Goal: Obtain resource: Download file/media

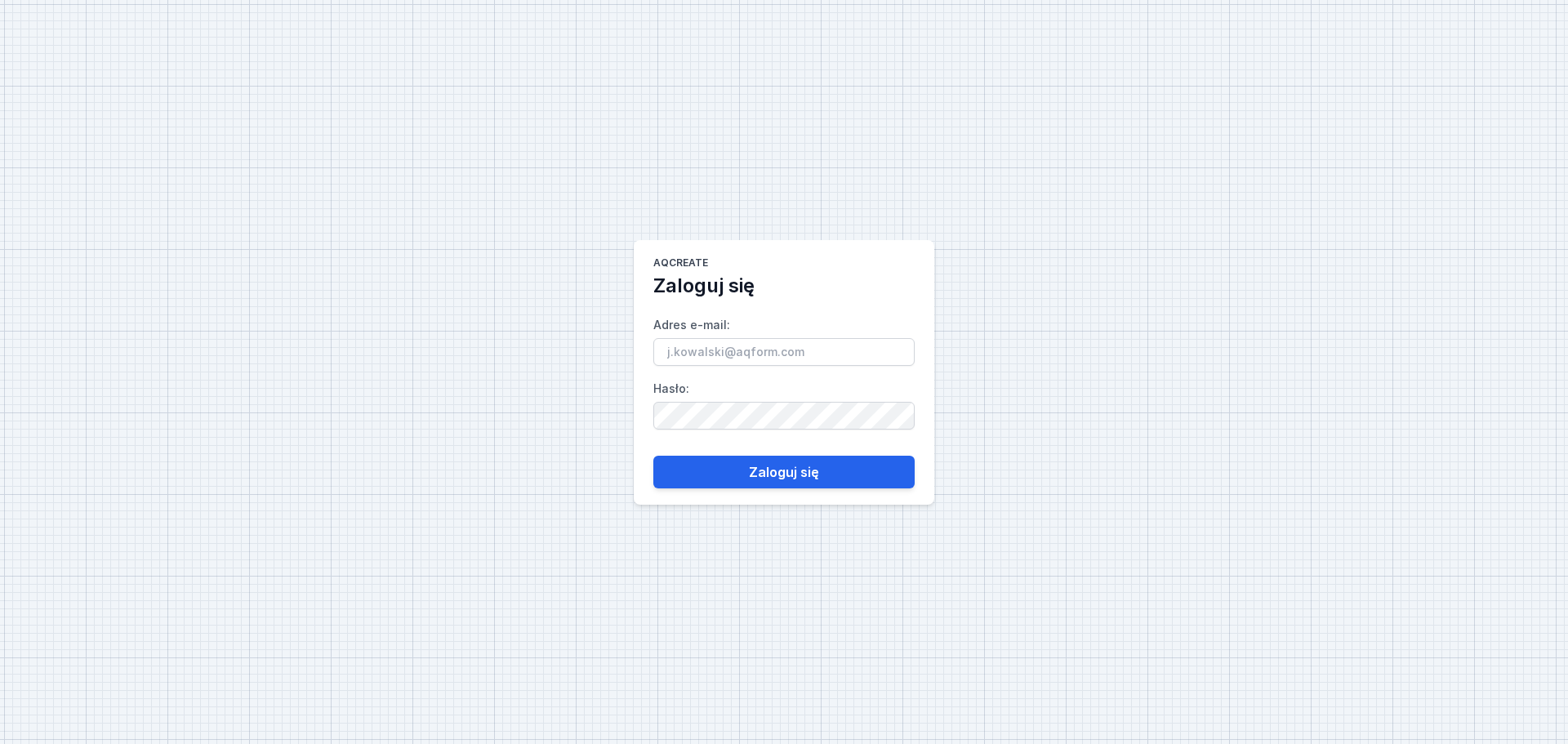
click at [773, 355] on input "Adres e-mail :" at bounding box center [784, 352] width 261 height 28
click at [762, 353] on input "Adres e-mail :" at bounding box center [784, 352] width 261 height 28
type input "l"
drag, startPoint x: 1037, startPoint y: 57, endPoint x: 1075, endPoint y: 56, distance: 38.0
click at [1037, 57] on div "AQcreate Zaloguj się Adres e-mail : Hasło : Zaloguj się" at bounding box center [784, 372] width 1568 height 744
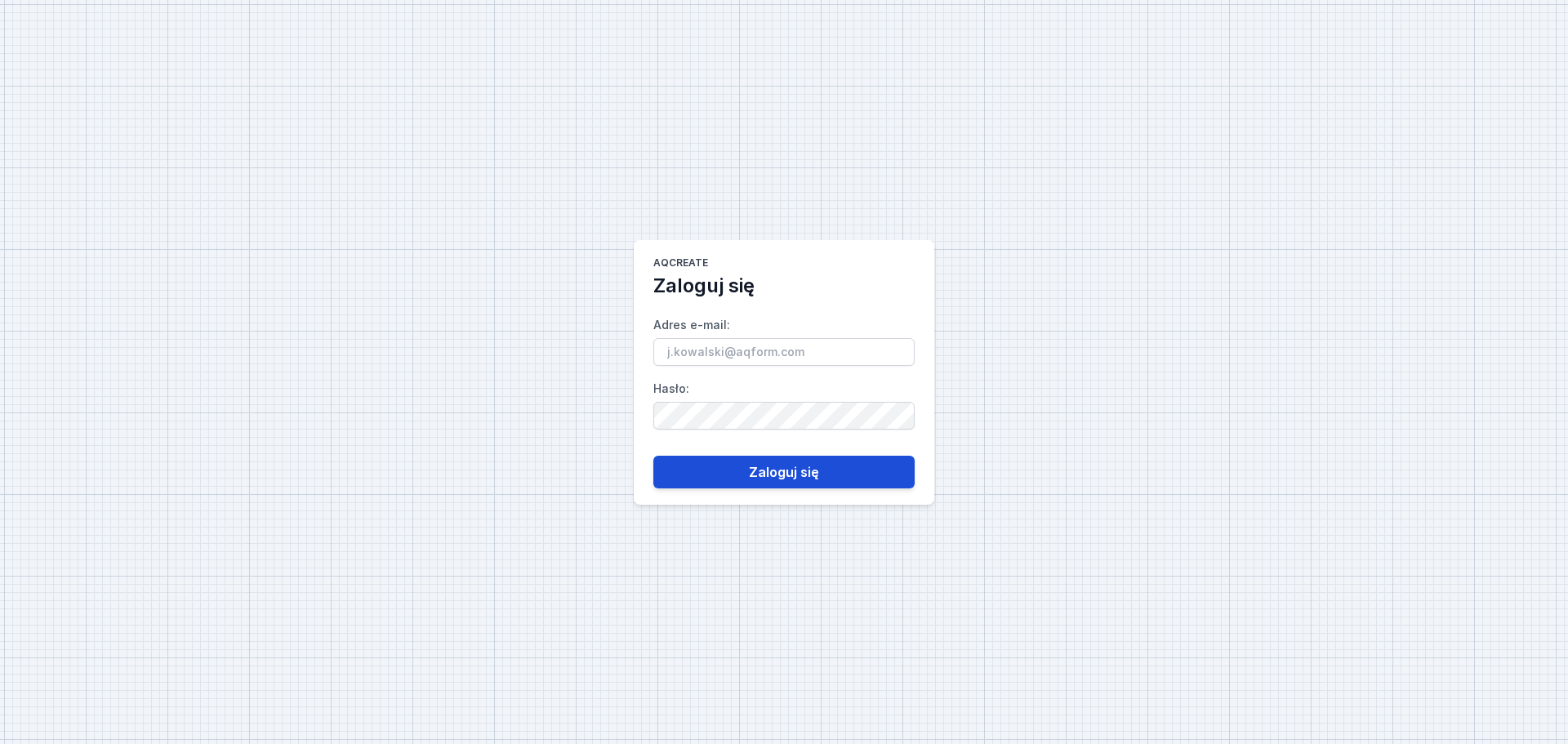
type input "[EMAIL_ADDRESS][PERSON_NAME][DOMAIN_NAME]"
click at [886, 479] on button "Zaloguj się" at bounding box center [784, 472] width 261 height 33
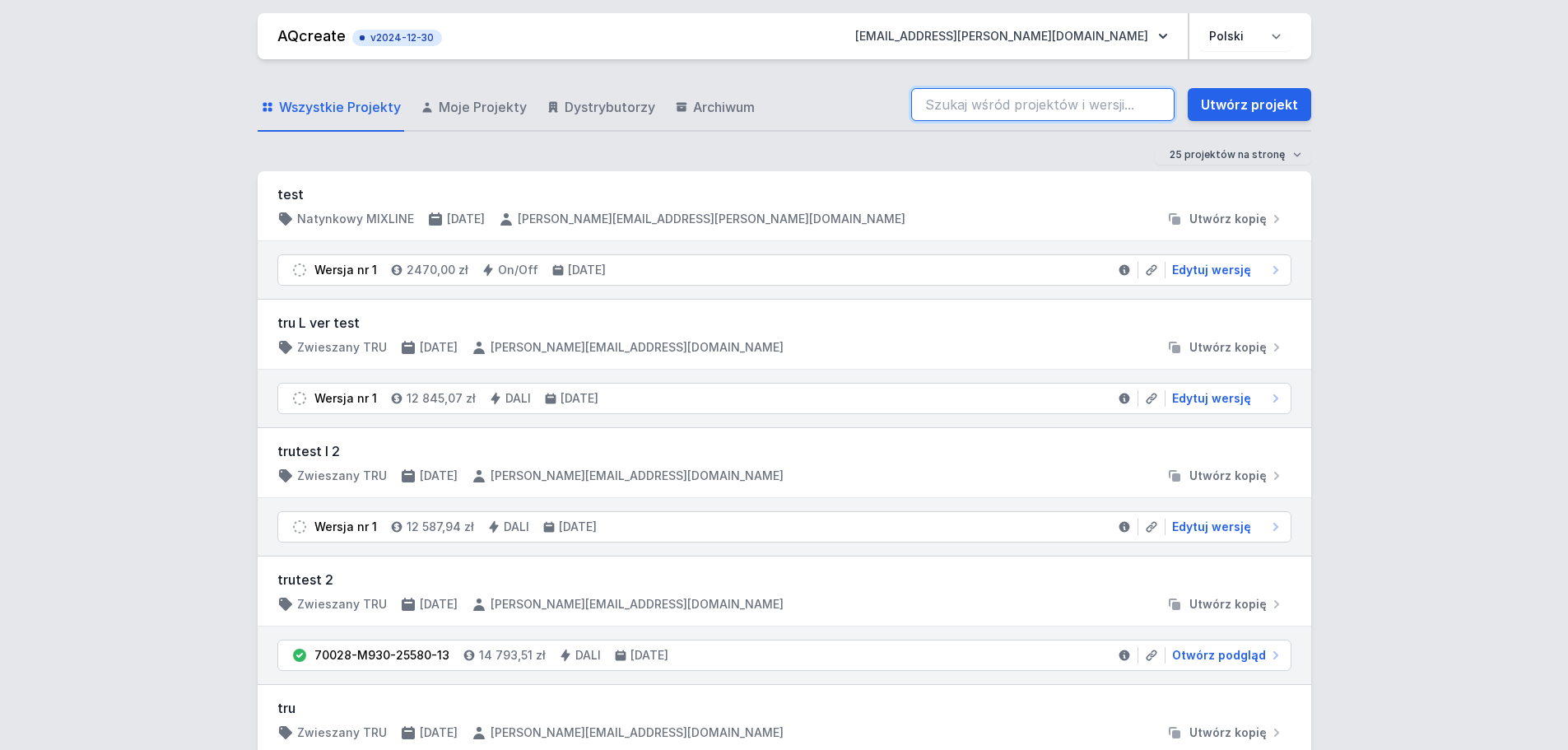
click at [972, 100] on input "search" at bounding box center [1043, 105] width 263 height 33
paste input "70200-M930-25415-12"
click at [1012, 101] on input "70200-M930-25415-12" at bounding box center [1043, 105] width 263 height 33
click at [1098, 104] on input "70200-M930-25415-12" at bounding box center [1043, 105] width 263 height 33
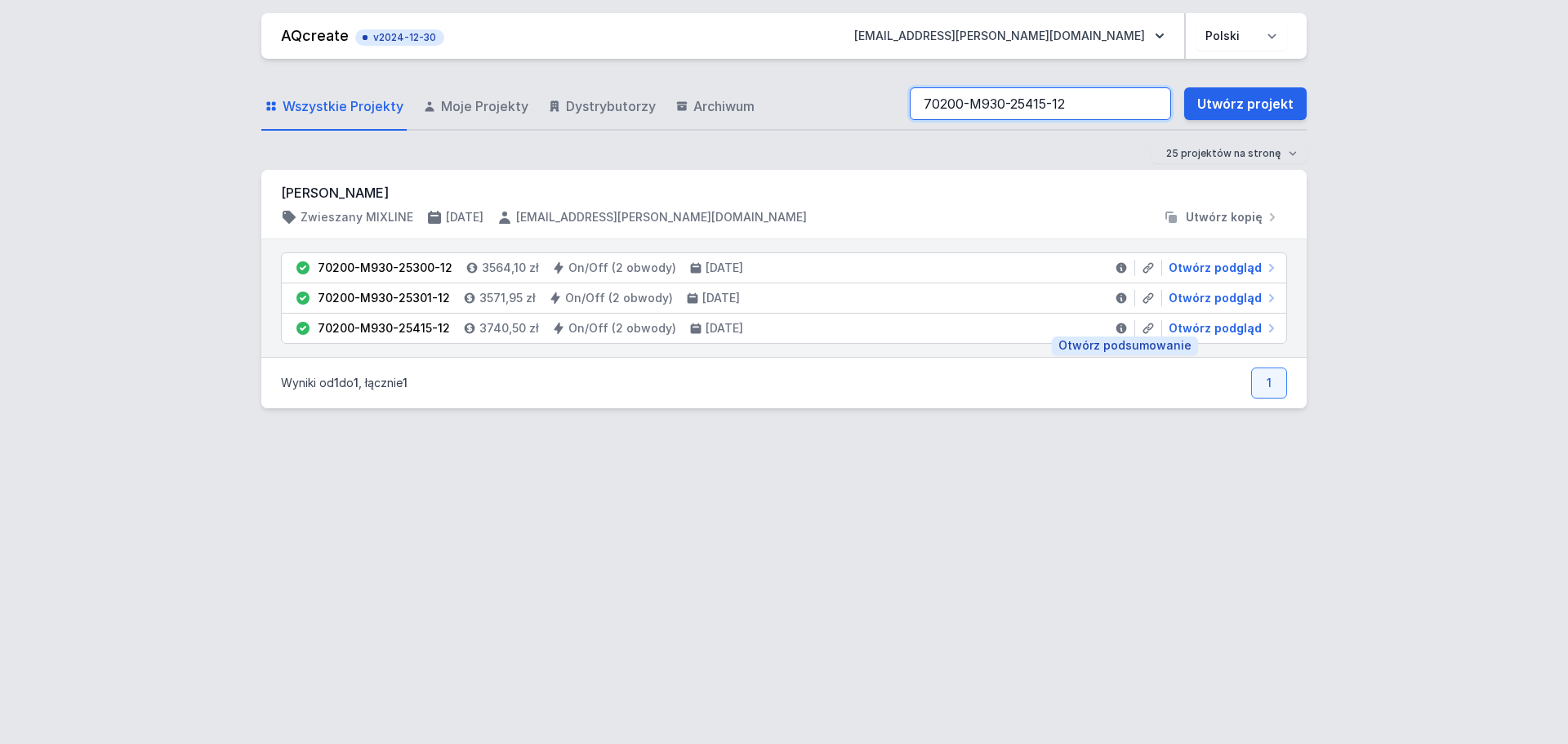
type input "70200-M930-25415-12"
click at [1119, 328] on icon at bounding box center [1121, 329] width 10 height 10
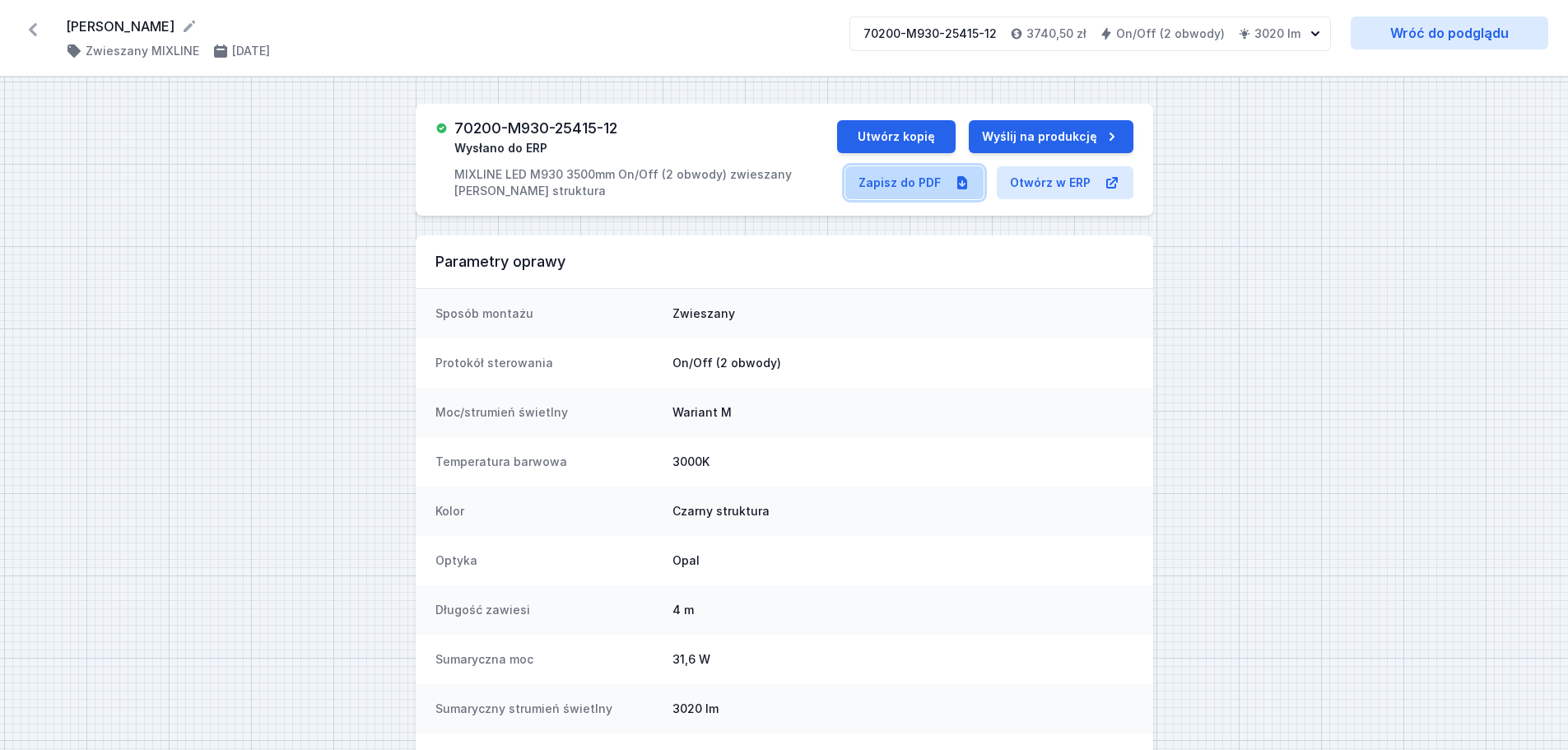
click at [892, 182] on link "Zapisz do PDF" at bounding box center [914, 183] width 139 height 33
click at [37, 29] on icon at bounding box center [33, 30] width 26 height 26
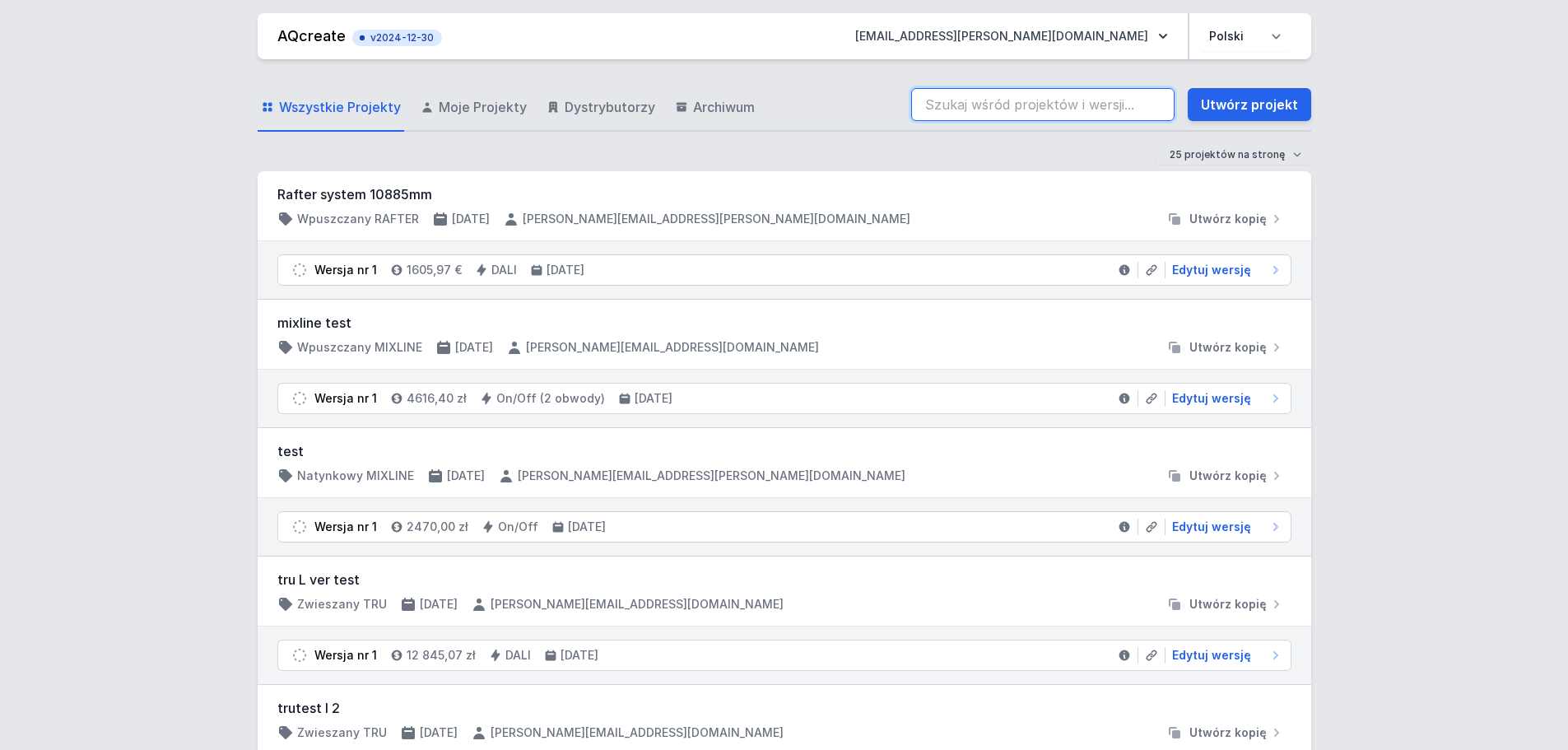
paste input "70201-M940-25489-13"
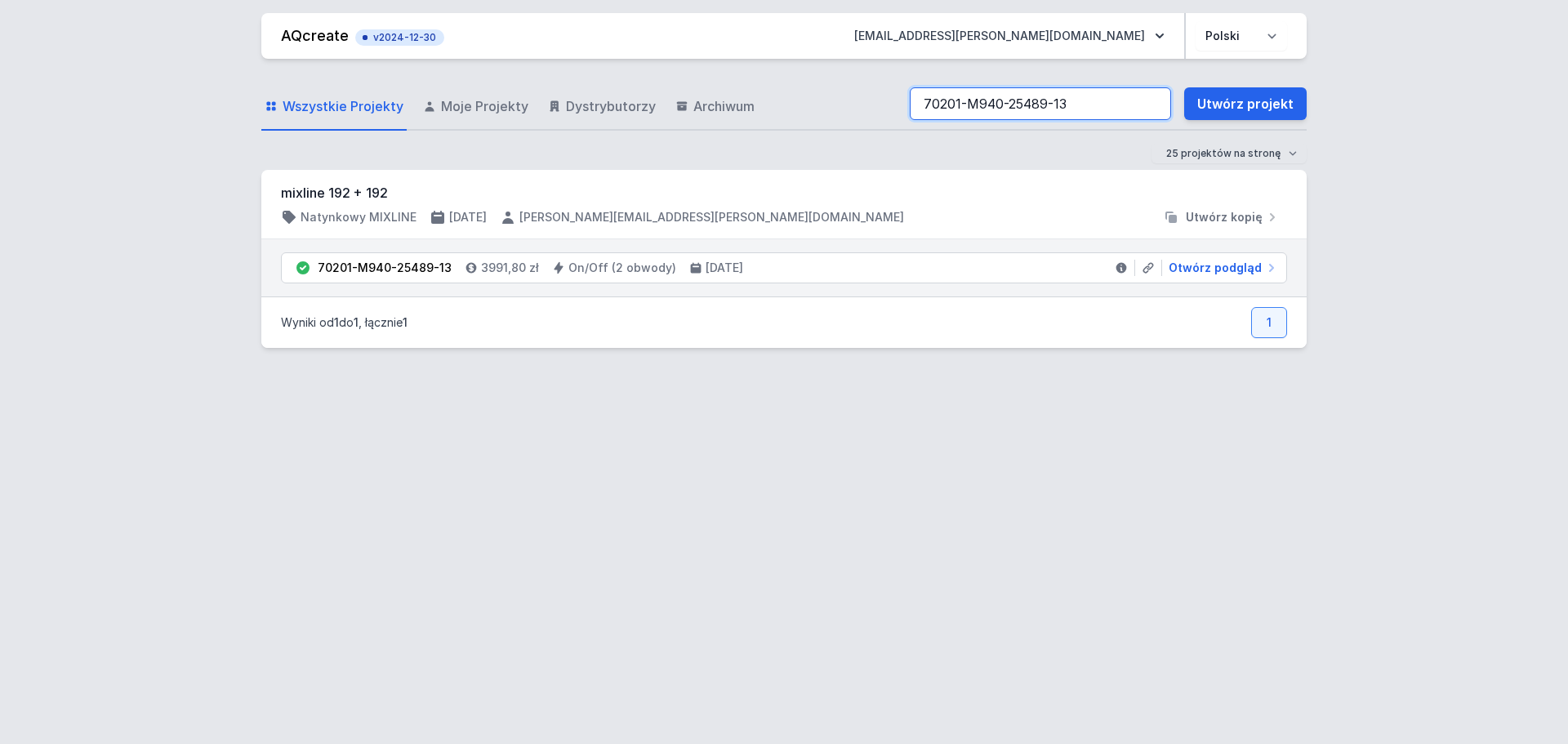
type input "70201-M940-25489-13"
click at [1123, 263] on icon at bounding box center [1121, 267] width 13 height 13
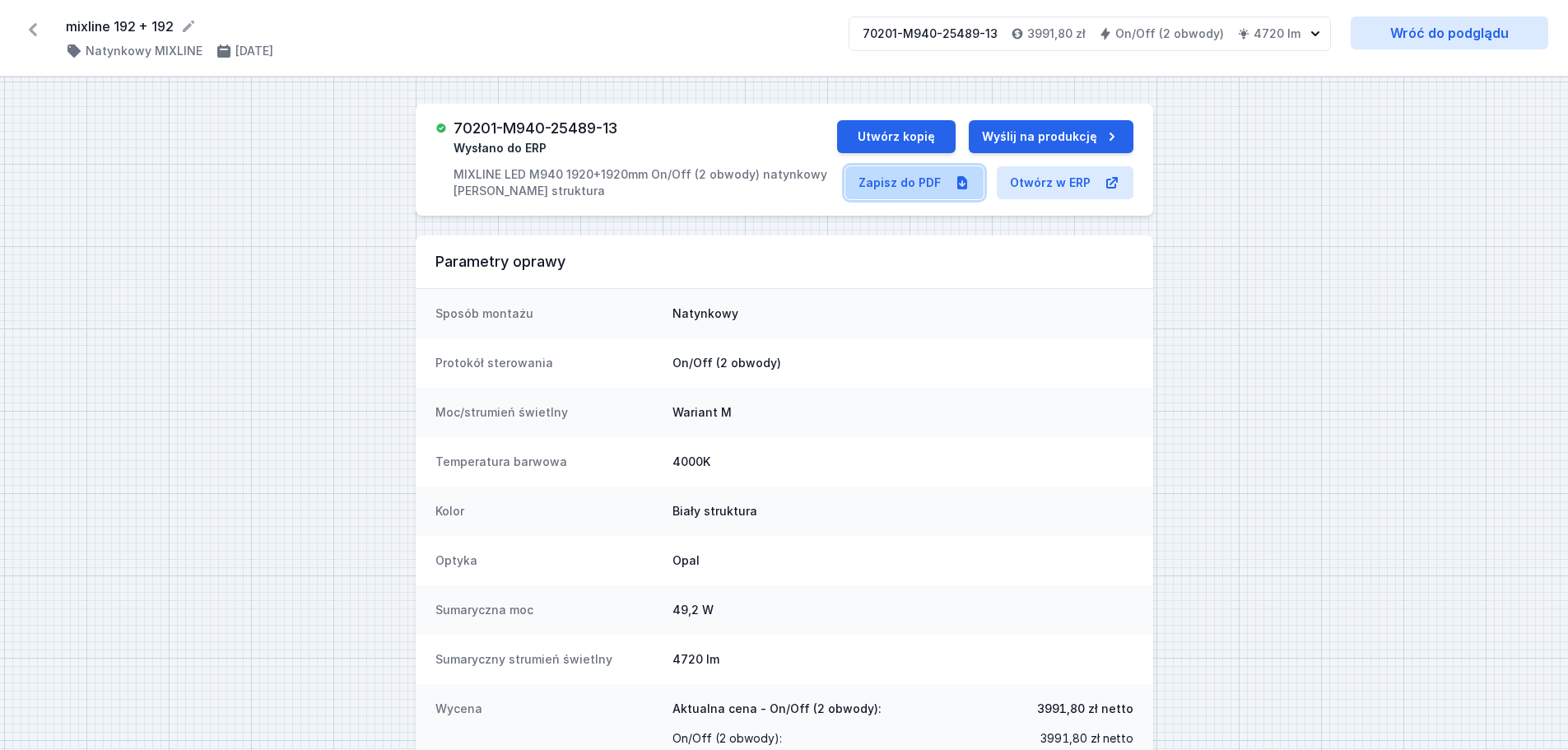
click at [901, 185] on link "Zapisz do PDF" at bounding box center [914, 183] width 139 height 33
